Goal: Task Accomplishment & Management: Manage account settings

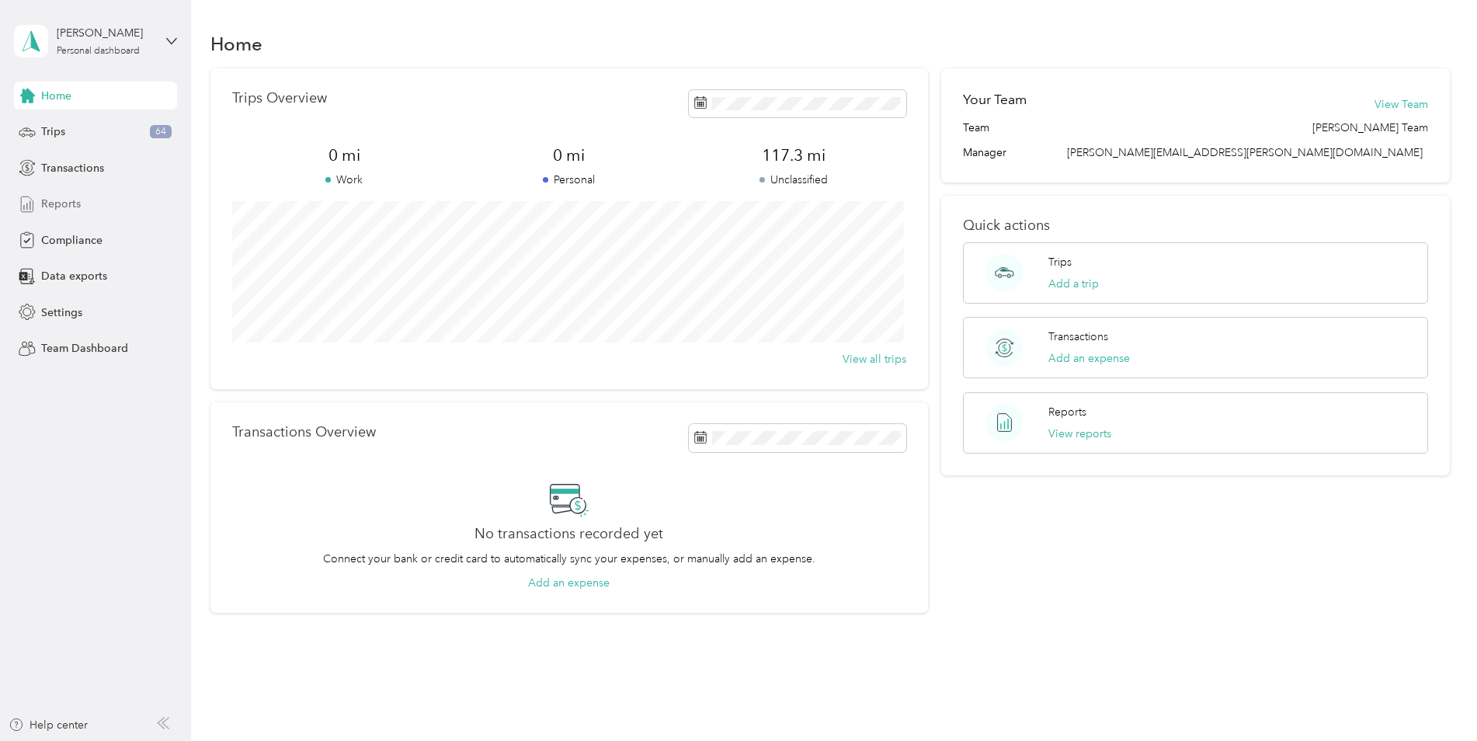
click at [78, 202] on span "Reports" at bounding box center [61, 204] width 40 height 16
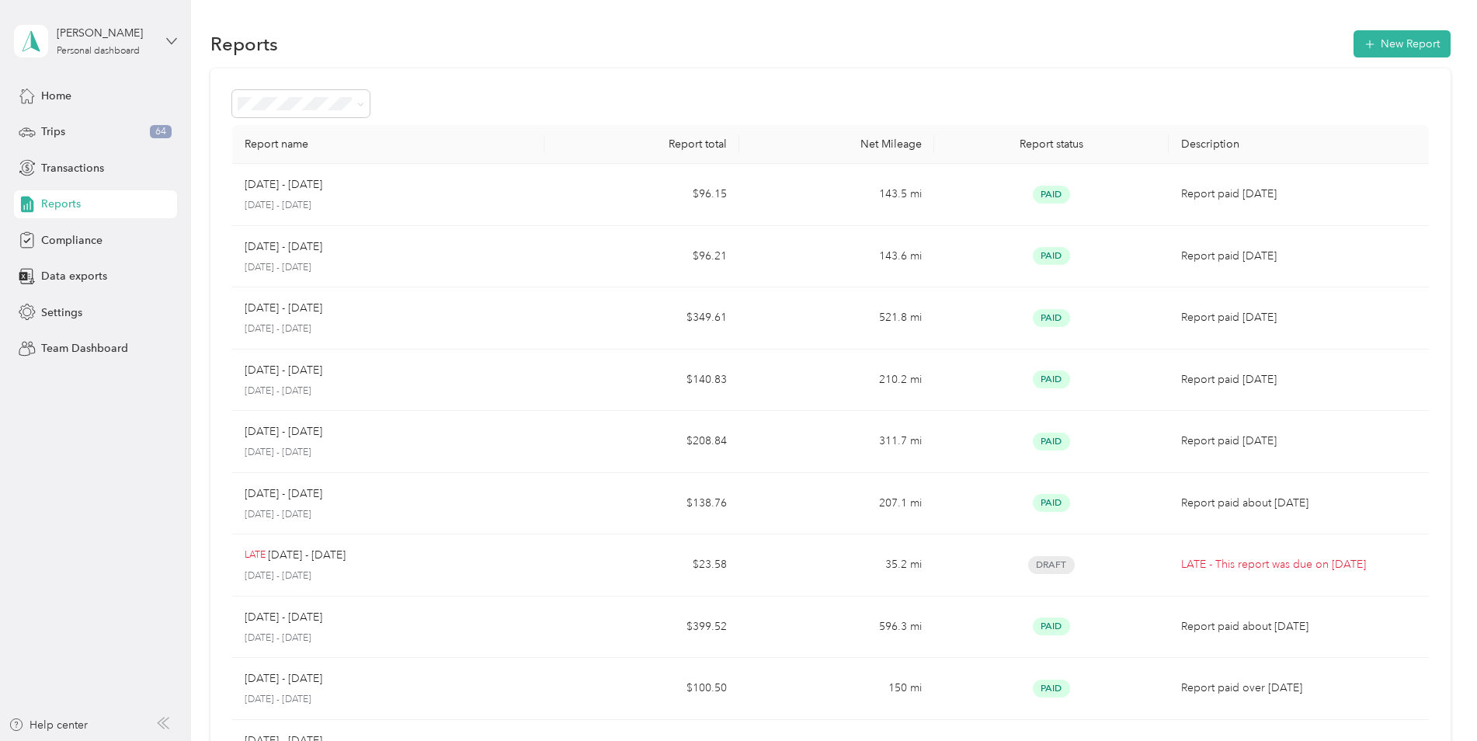
click at [173, 39] on icon at bounding box center [171, 41] width 11 height 11
click at [90, 130] on div "Team dashboard" at bounding box center [265, 125] width 481 height 27
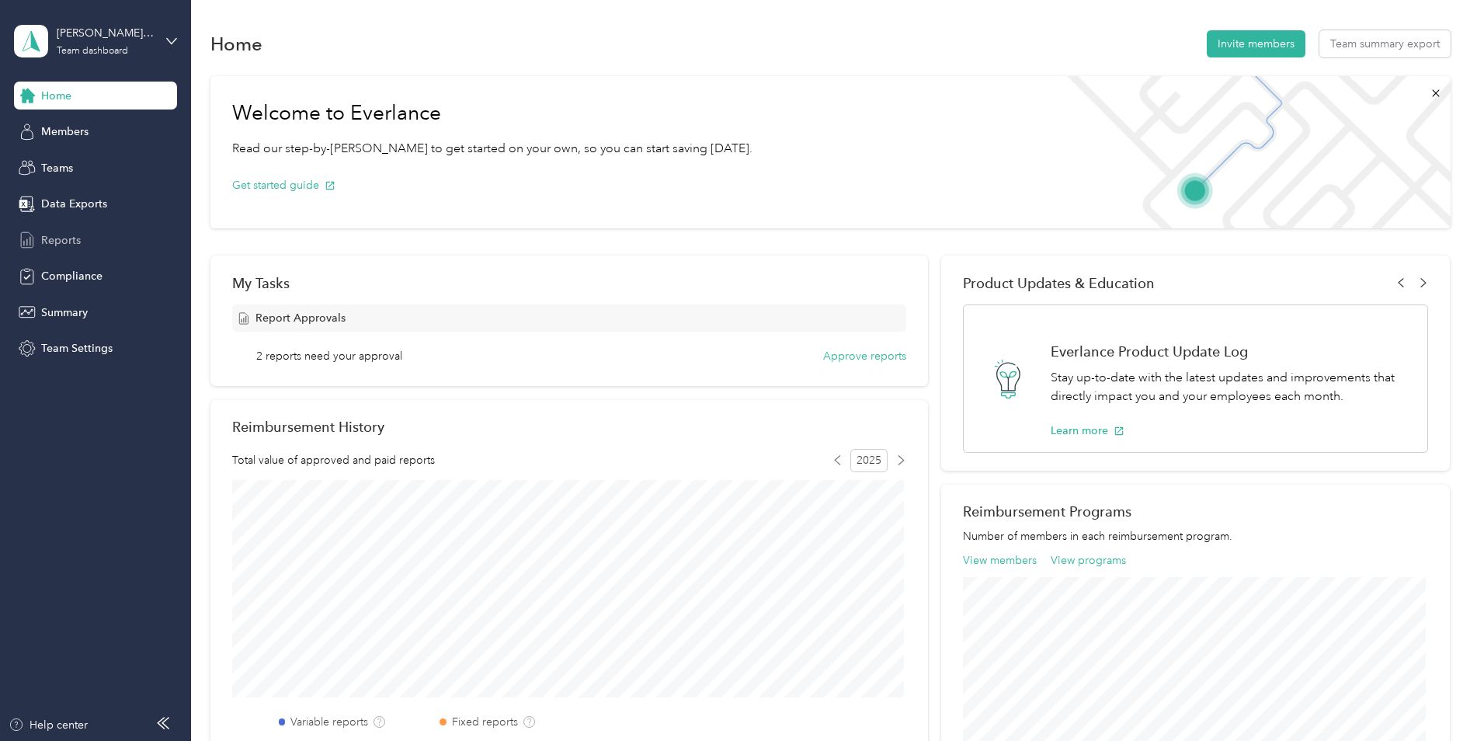
click at [71, 242] on span "Reports" at bounding box center [61, 240] width 40 height 16
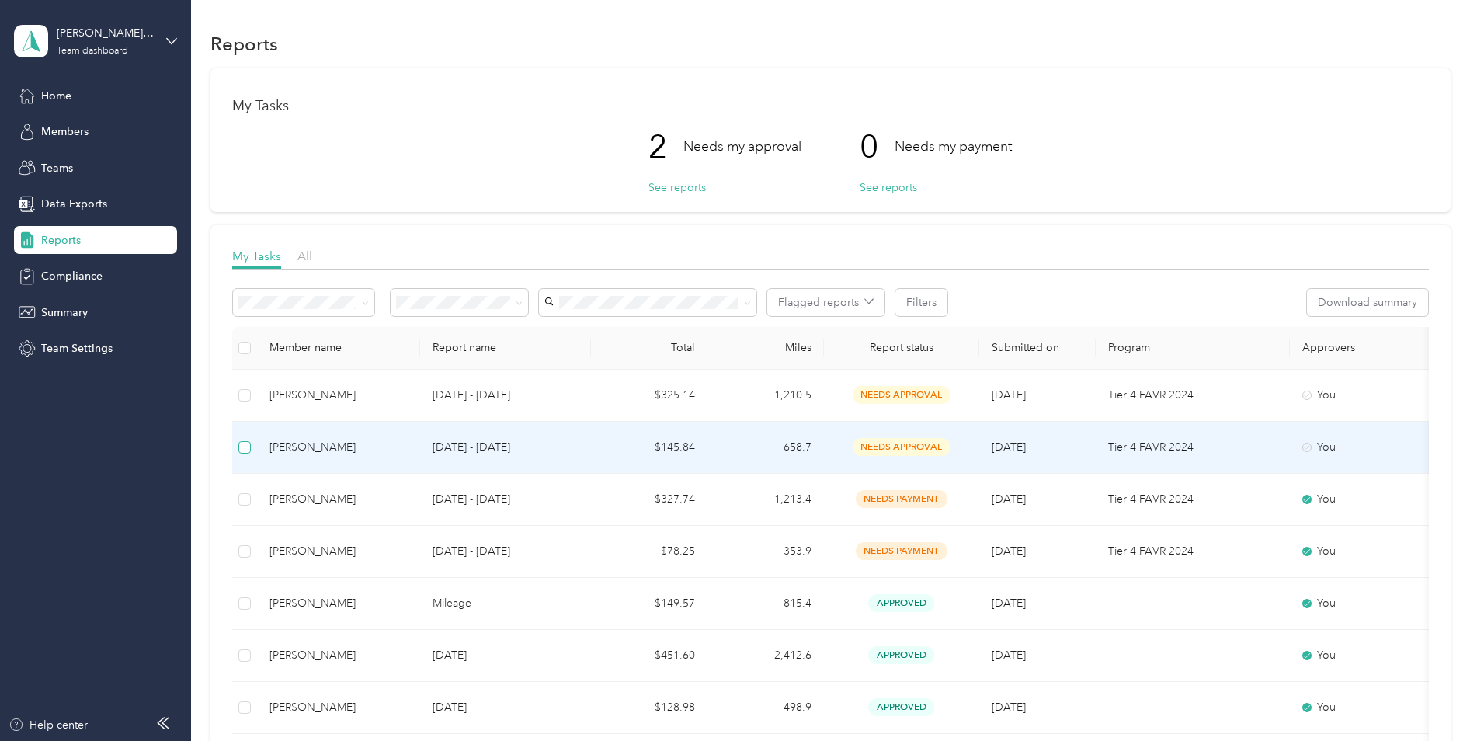
click at [245, 453] on label at bounding box center [244, 447] width 12 height 17
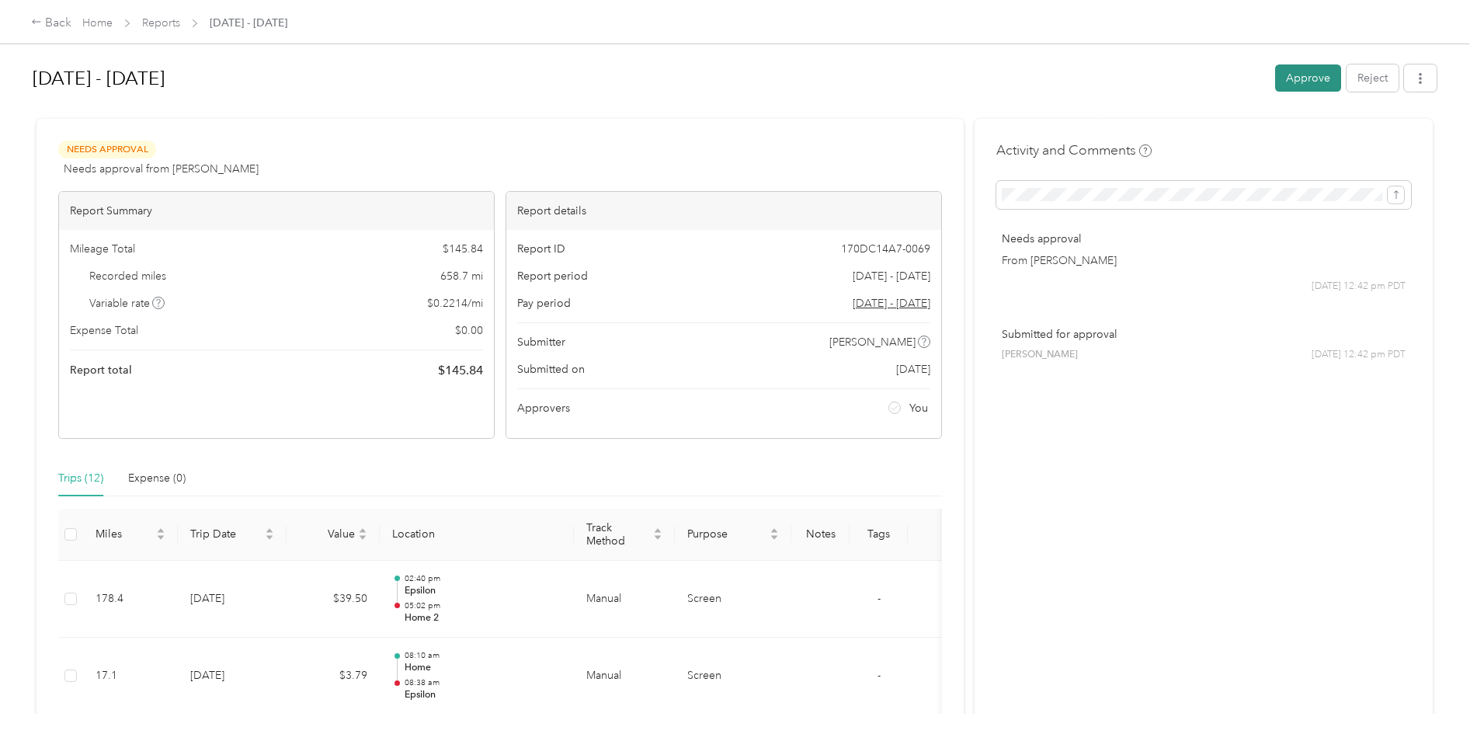
click at [1308, 72] on button "Approve" at bounding box center [1308, 77] width 66 height 27
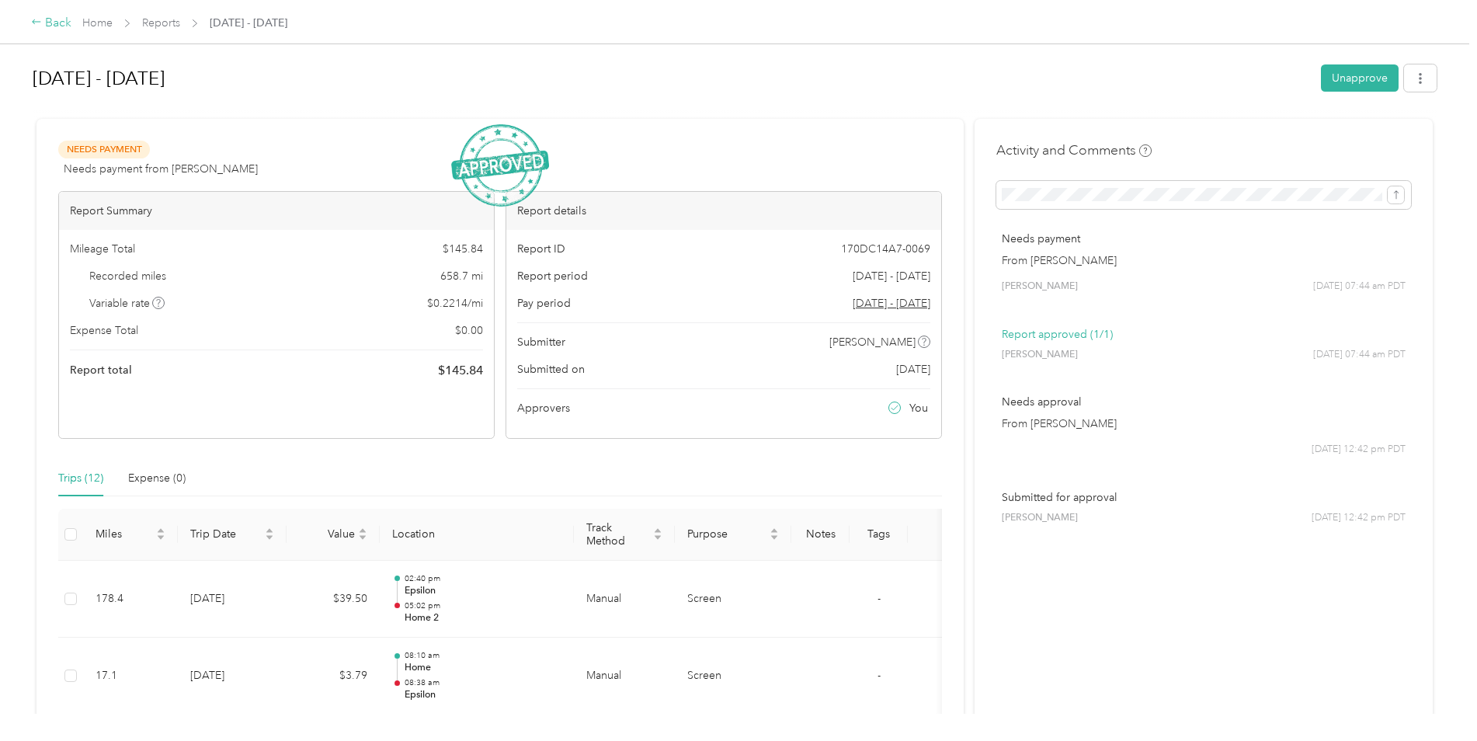
click at [58, 18] on div "Back" at bounding box center [51, 23] width 40 height 19
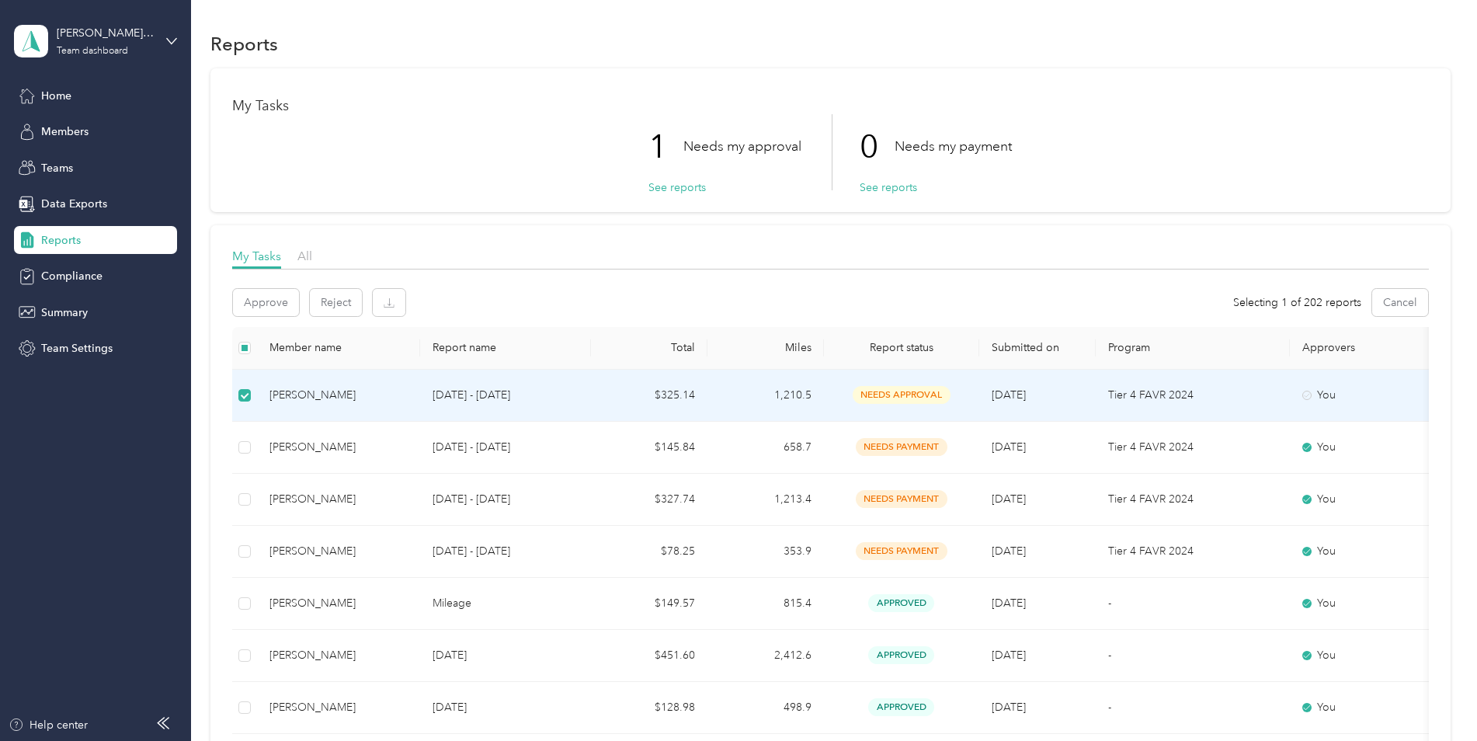
click at [552, 394] on p "Aug 1 - 31, 2025" at bounding box center [506, 395] width 146 height 17
click at [677, 187] on button "See reports" at bounding box center [676, 187] width 57 height 16
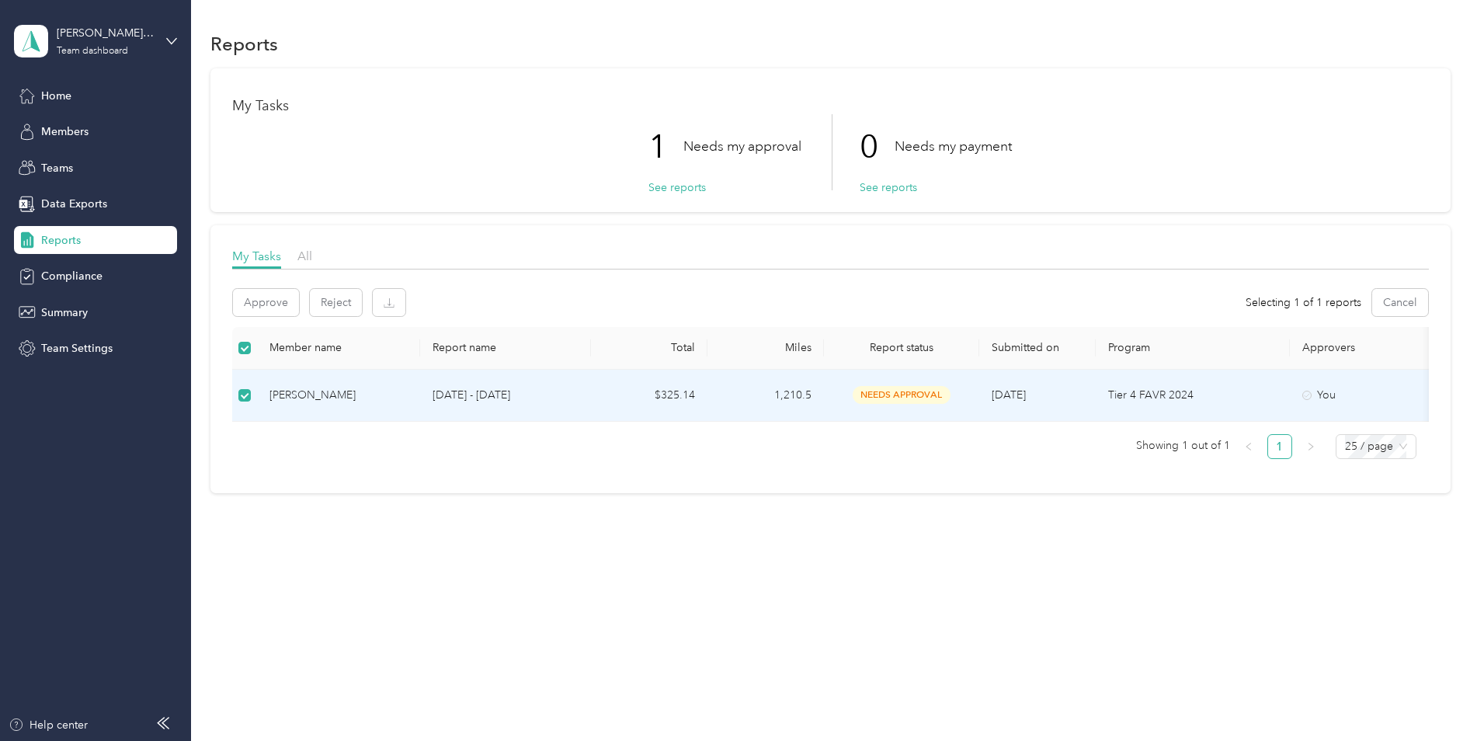
click at [899, 394] on span "needs approval" at bounding box center [902, 395] width 98 height 18
drag, startPoint x: 899, startPoint y: 394, endPoint x: 867, endPoint y: 392, distance: 32.6
click at [867, 392] on span "needs approval" at bounding box center [902, 395] width 98 height 18
click at [839, 393] on div "needs approval" at bounding box center [901, 395] width 130 height 18
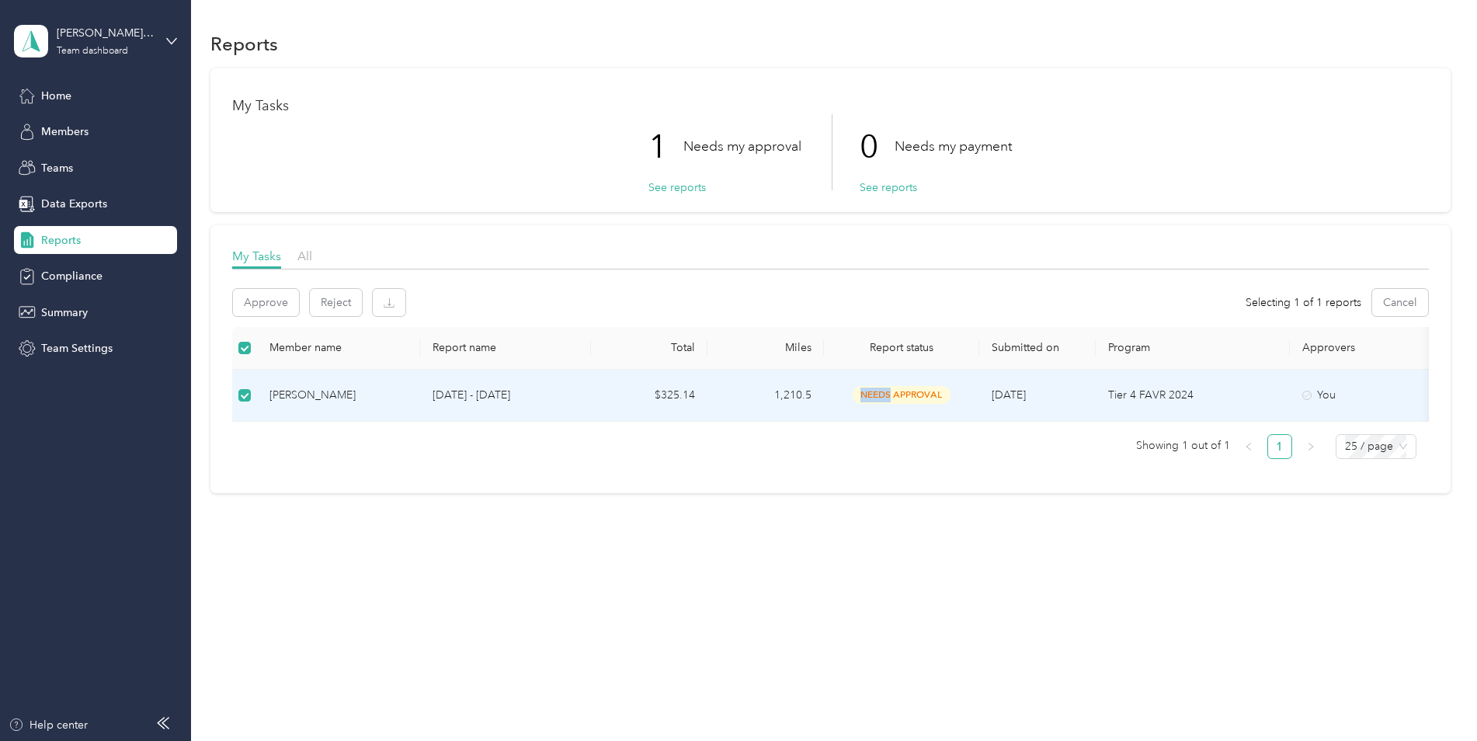
click at [839, 392] on div "needs approval" at bounding box center [901, 395] width 130 height 18
click at [267, 292] on button "Approve" at bounding box center [266, 302] width 66 height 27
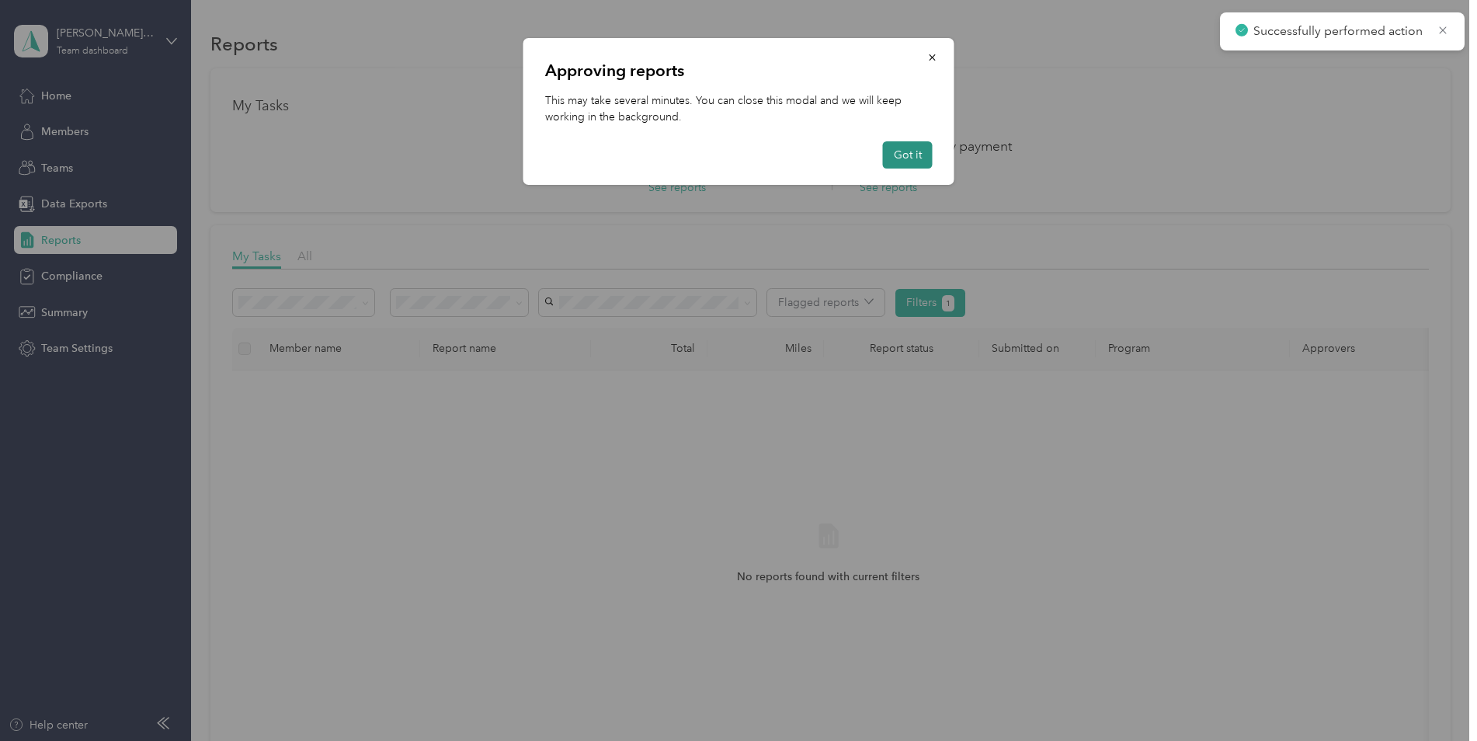
click at [919, 156] on button "Got it" at bounding box center [908, 154] width 50 height 27
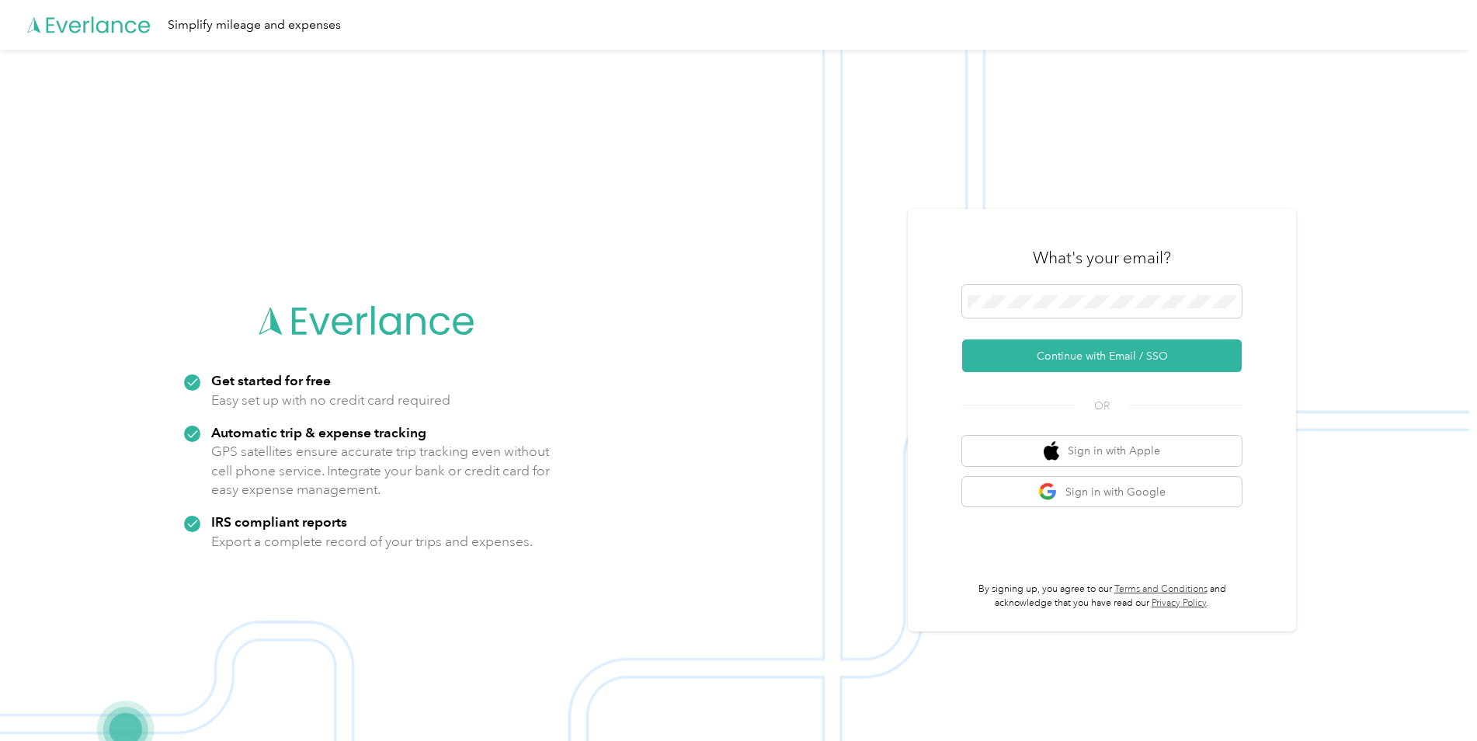
click at [353, 124] on img at bounding box center [734, 420] width 1469 height 741
click at [1083, 356] on button "Continue with Email / SSO" at bounding box center [1102, 355] width 280 height 33
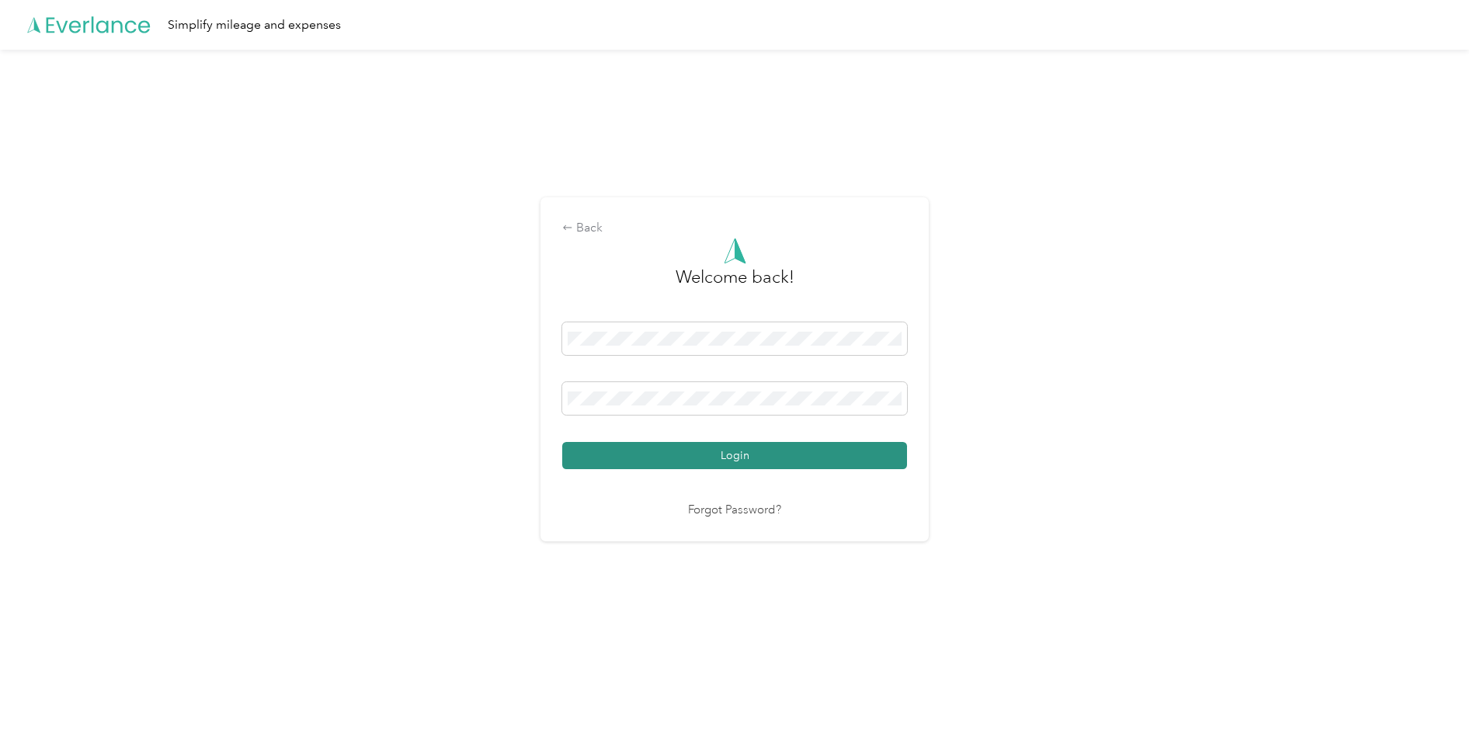
click at [818, 456] on button "Login" at bounding box center [734, 455] width 345 height 27
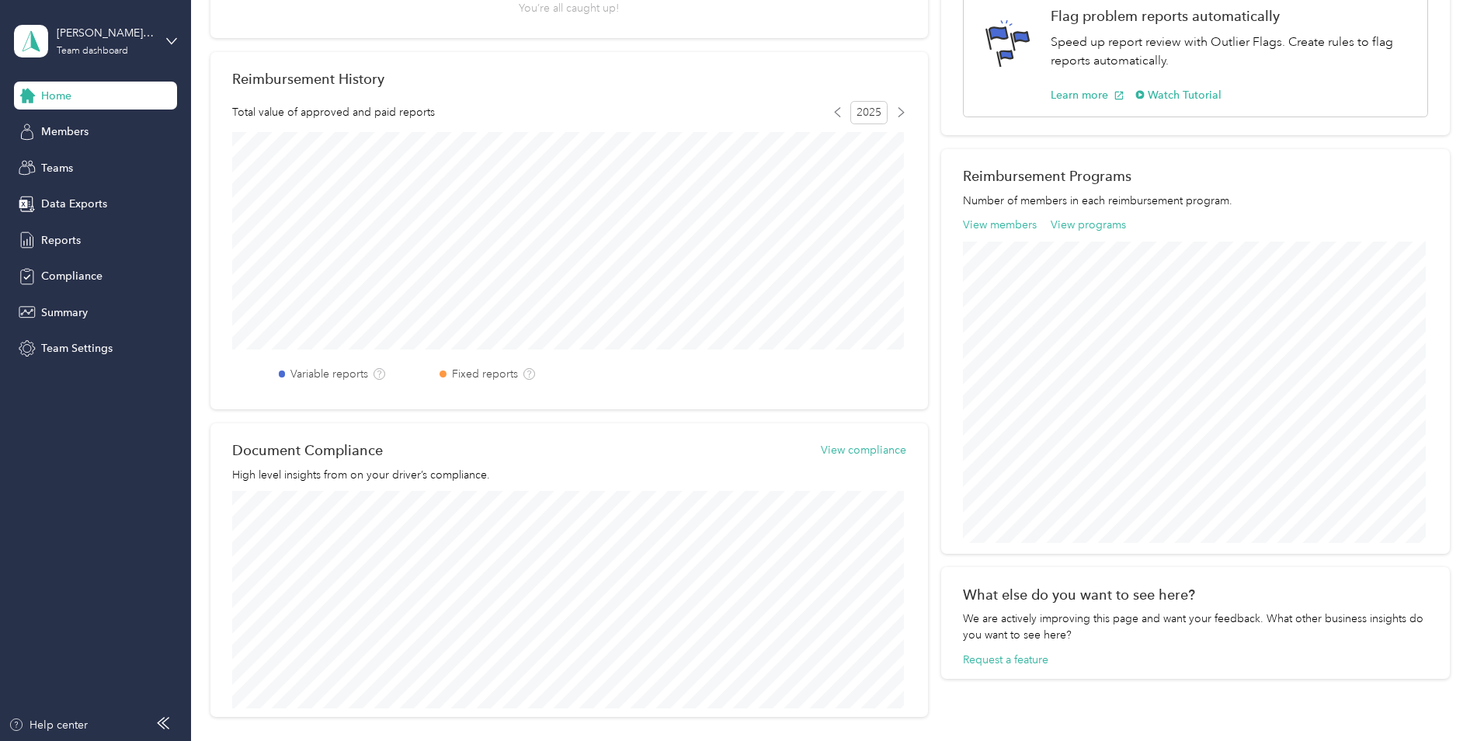
scroll to position [83, 0]
